Goal: Information Seeking & Learning: Learn about a topic

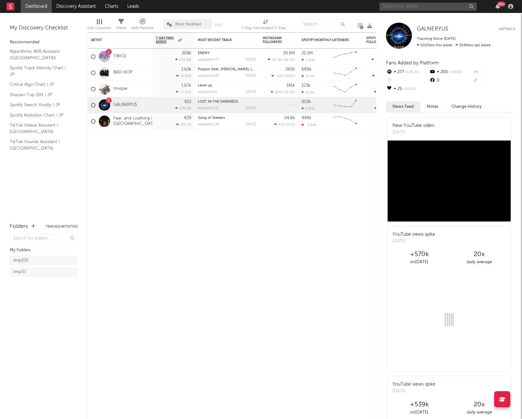
click at [409, 5] on input "text" at bounding box center [428, 7] width 97 height 8
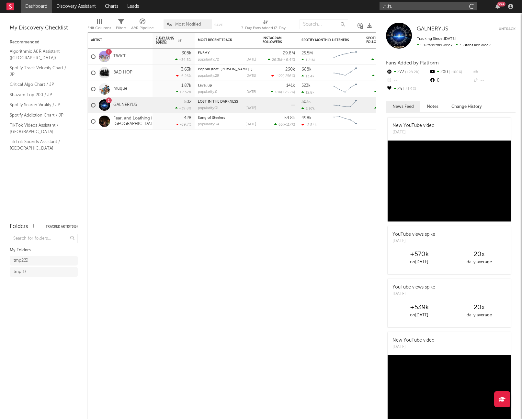
type input "こ"
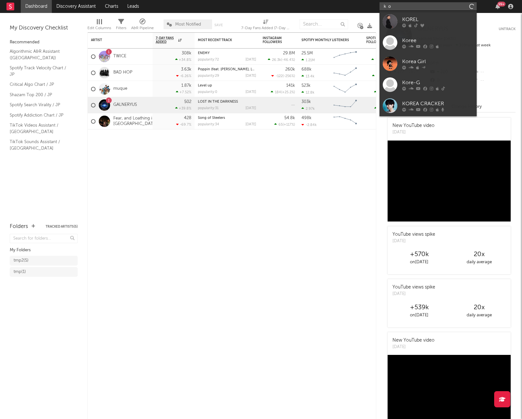
type input "ｋ"
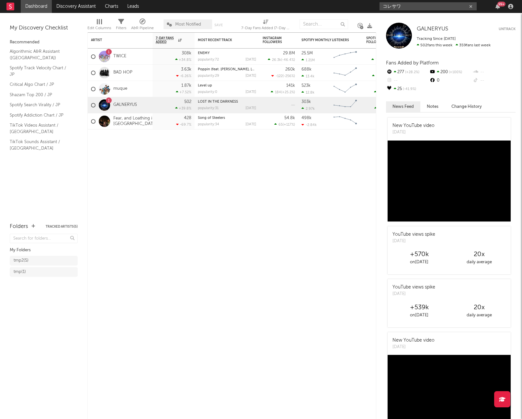
click at [411, 9] on input "コレサワ" at bounding box center [428, 6] width 97 height 8
type input "コ"
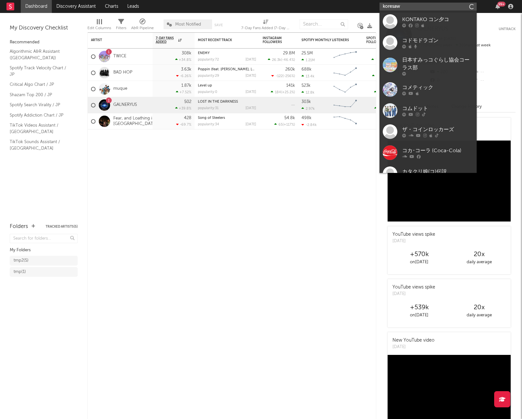
type input "koresawa"
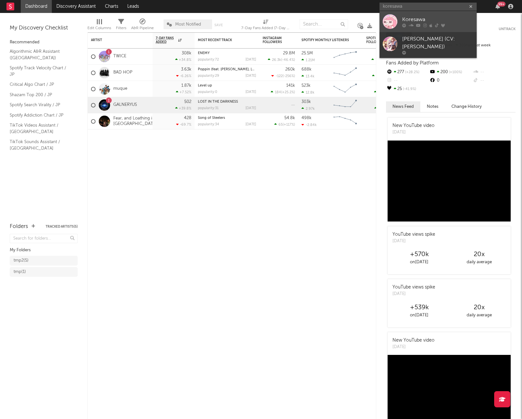
click at [392, 19] on div at bounding box center [390, 21] width 15 height 15
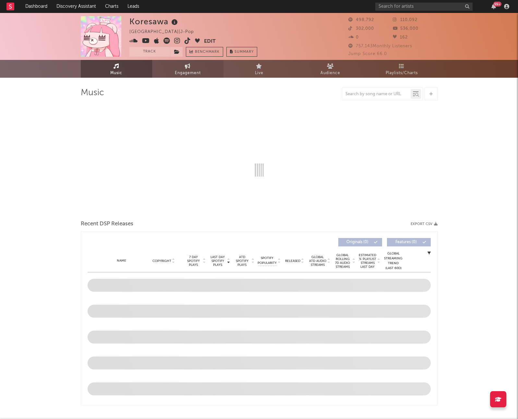
select select "6m"
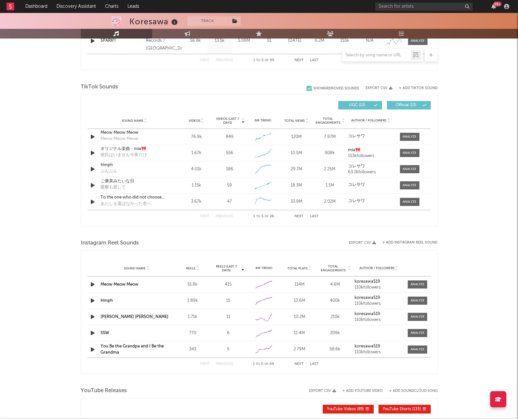
scroll to position [395, 0]
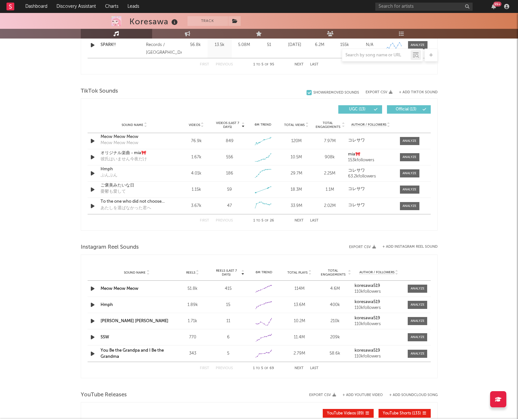
click at [202, 127] on icon at bounding box center [202, 126] width 3 height 3
click at [157, 153] on div "Dear ex-girlfriends (1 Chorus Ver.)" at bounding box center [134, 153] width 68 height 6
click at [401, 156] on span at bounding box center [409, 157] width 19 height 8
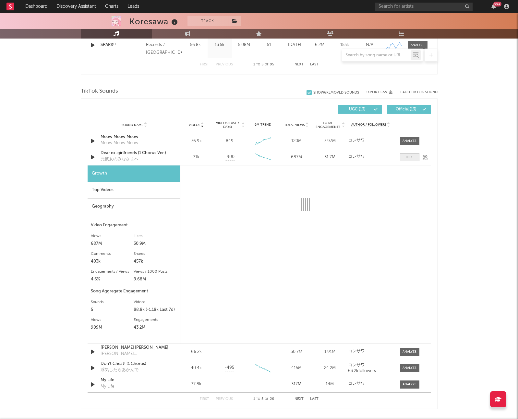
select select "6m"
